Goal: Entertainment & Leisure: Consume media (video, audio)

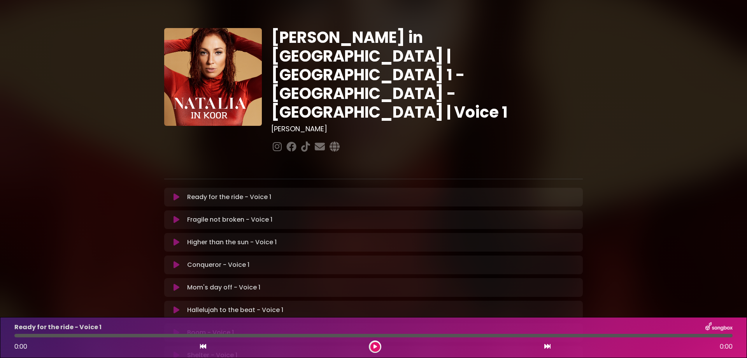
click at [196, 192] on p "Ready for the ride - Voice 1 Loading Track..." at bounding box center [229, 196] width 84 height 9
click at [376, 347] on icon at bounding box center [376, 346] width 4 height 5
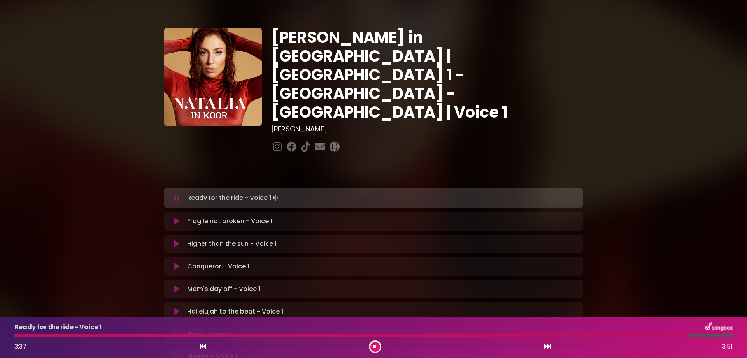
click at [29, 333] on div at bounding box center [351, 335] width 675 height 4
click at [441, 335] on div at bounding box center [248, 335] width 469 height 4
click at [416, 335] on div at bounding box center [237, 335] width 446 height 4
click at [432, 334] on div at bounding box center [247, 335] width 467 height 4
click at [409, 334] on div at bounding box center [233, 335] width 438 height 4
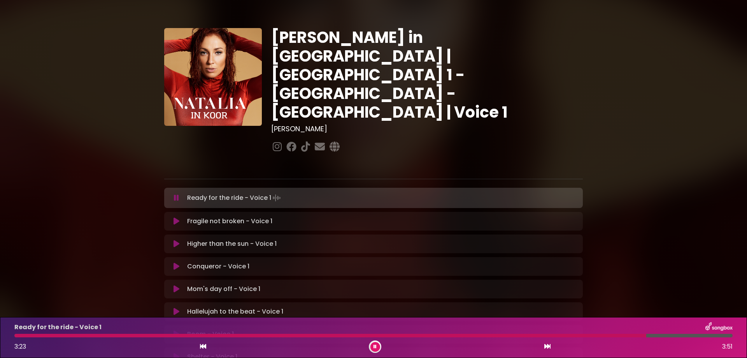
click at [378, 347] on button at bounding box center [375, 347] width 10 height 10
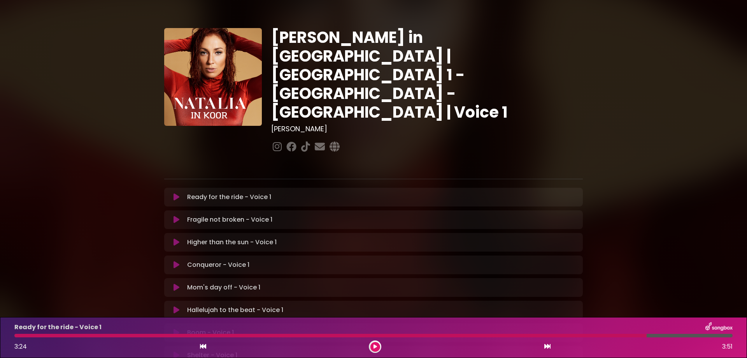
click at [377, 335] on div at bounding box center [330, 335] width 632 height 4
click at [372, 345] on button at bounding box center [375, 347] width 10 height 10
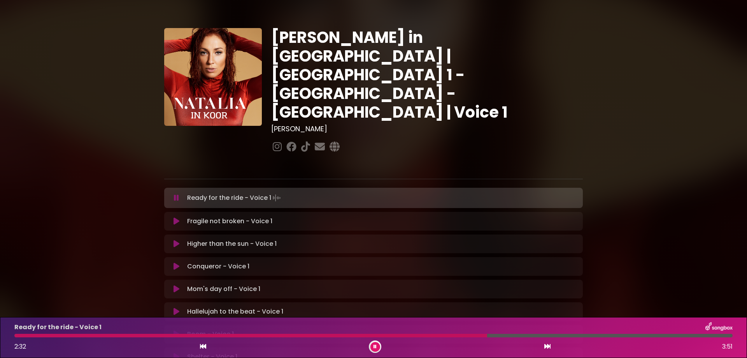
click at [367, 337] on div at bounding box center [250, 335] width 473 height 4
click at [367, 335] on div at bounding box center [248, 335] width 469 height 4
click at [414, 335] on div at bounding box center [302, 335] width 576 height 4
click at [405, 336] on div at bounding box center [300, 335] width 572 height 4
click at [516, 335] on div at bounding box center [343, 335] width 658 height 4
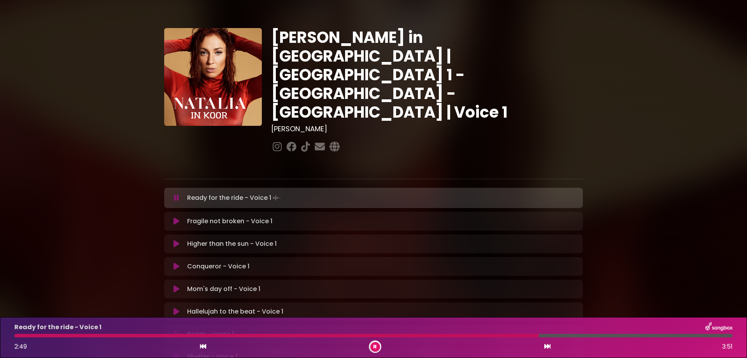
click at [482, 337] on div "Ready for the ride - Voice 1 2:49 3:51" at bounding box center [374, 337] width 728 height 31
click at [480, 333] on div "Ready for the ride - Voice 1 2:50 3:51" at bounding box center [374, 337] width 728 height 31
click at [479, 335] on div at bounding box center [278, 335] width 528 height 4
click at [479, 335] on div at bounding box center [246, 335] width 465 height 4
click at [376, 348] on icon at bounding box center [375, 346] width 3 height 5
